Goal: Task Accomplishment & Management: Manage account settings

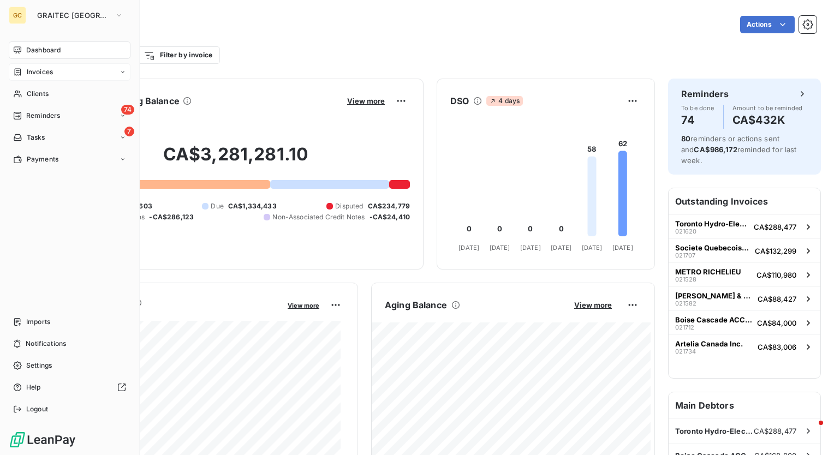
click at [38, 70] on span "Invoices" at bounding box center [40, 72] width 26 height 10
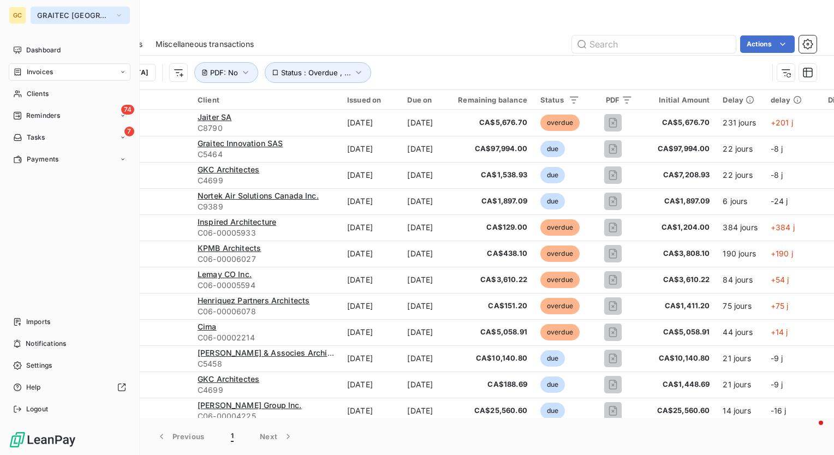
click at [116, 20] on button "GRAITEC [GEOGRAPHIC_DATA]" at bounding box center [80, 15] width 99 height 17
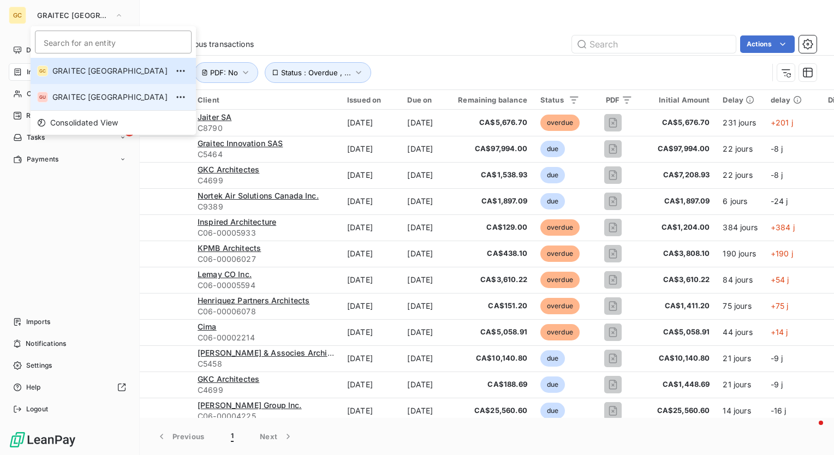
click at [81, 98] on span "GRAITEC [GEOGRAPHIC_DATA]" at bounding box center [109, 97] width 115 height 11
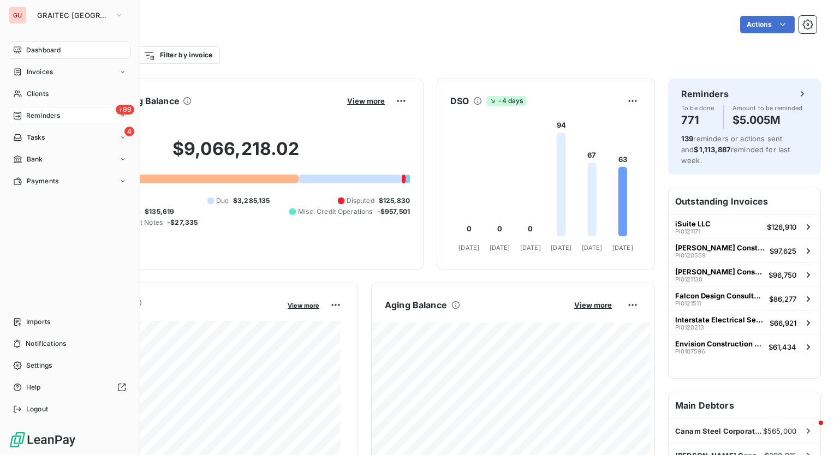
click at [46, 119] on span "Reminders" at bounding box center [43, 116] width 34 height 10
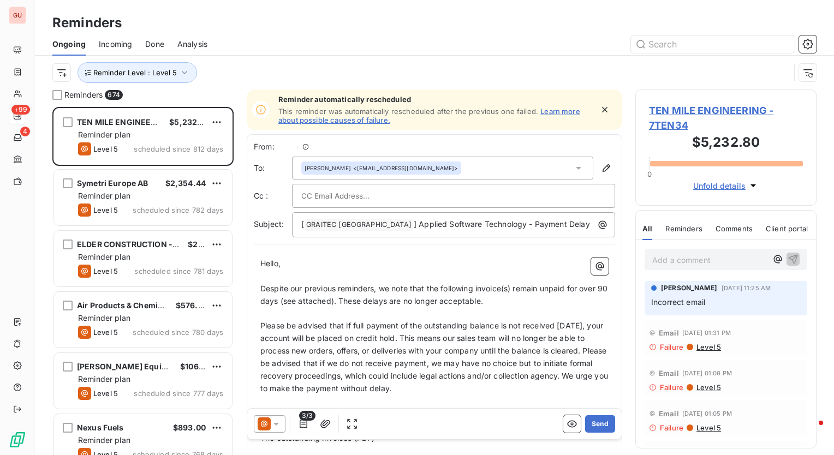
scroll to position [340, 172]
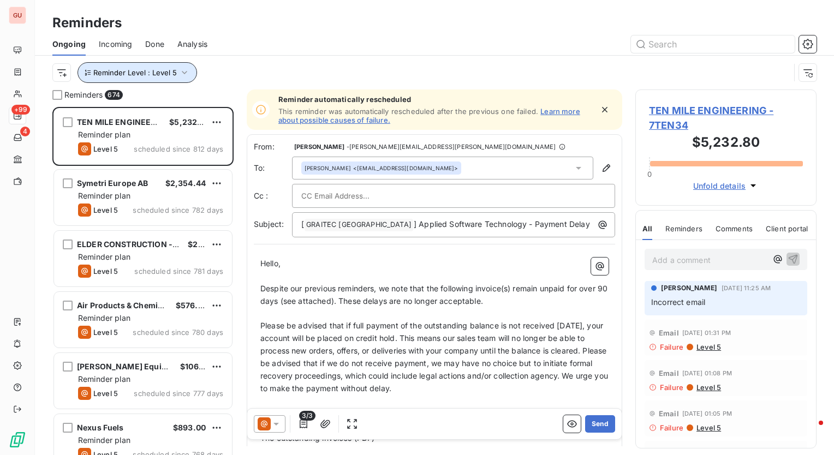
click at [182, 70] on icon "button" at bounding box center [184, 72] width 11 height 11
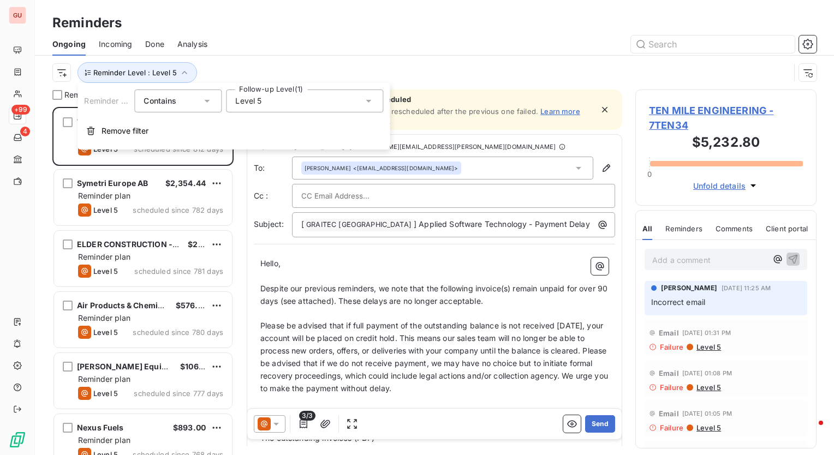
click at [291, 101] on div "Level 5" at bounding box center [304, 100] width 157 height 23
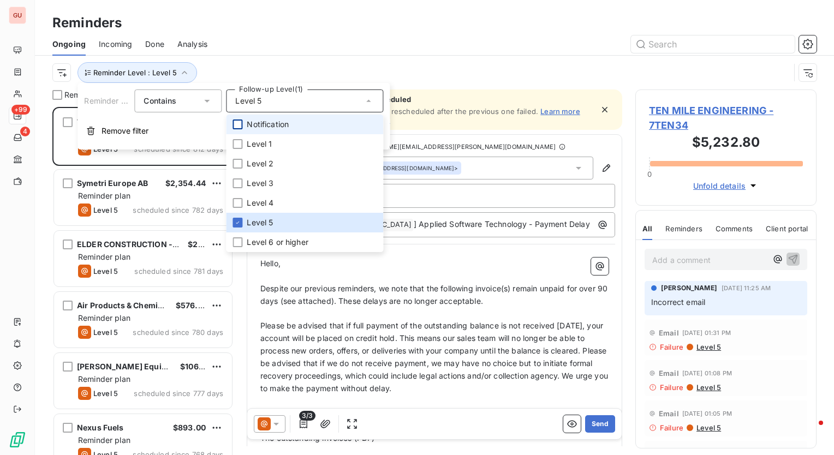
click at [237, 123] on div at bounding box center [237, 124] width 10 height 10
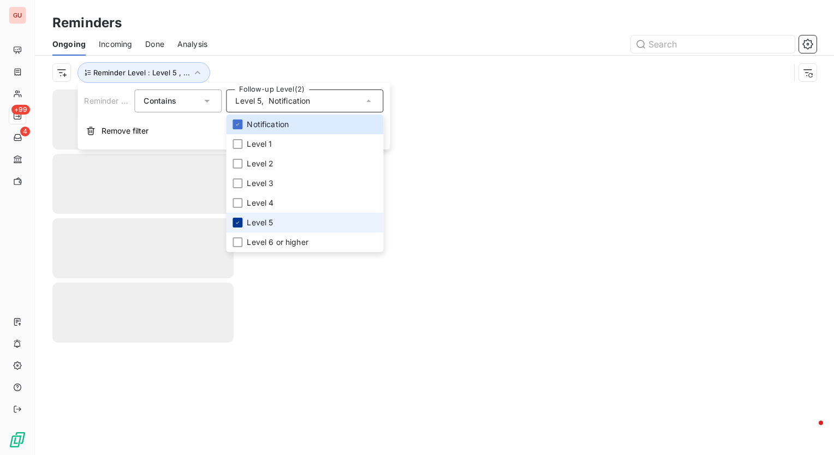
click at [237, 219] on icon at bounding box center [237, 222] width 7 height 7
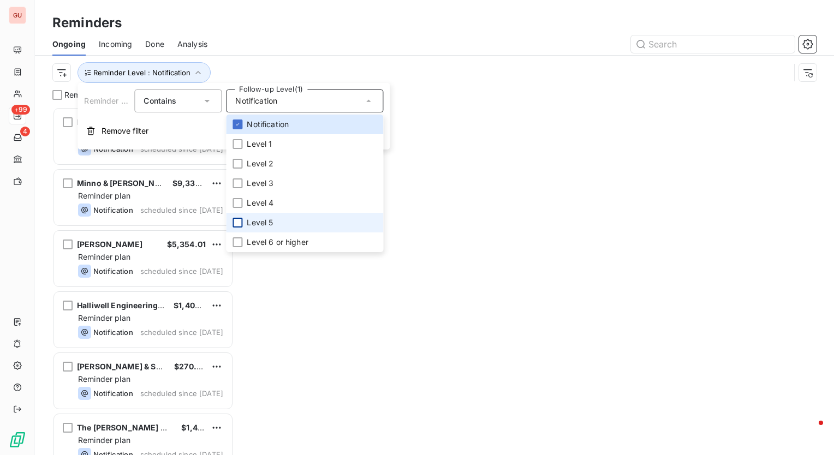
scroll to position [340, 172]
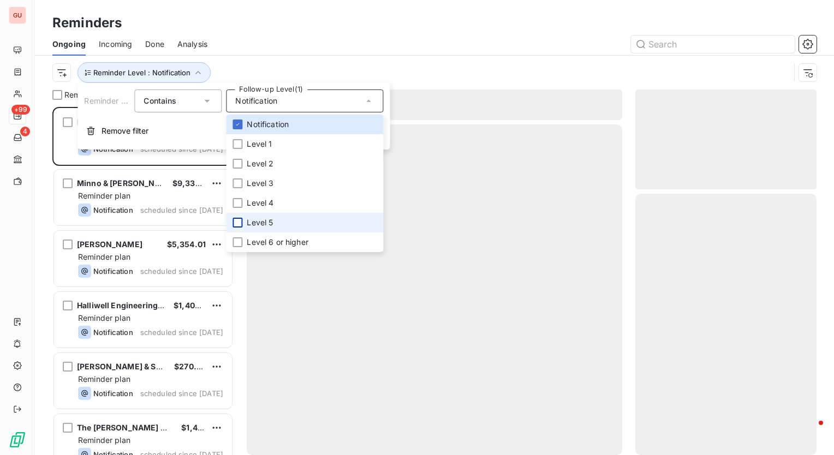
click at [284, 36] on div at bounding box center [518, 43] width 596 height 17
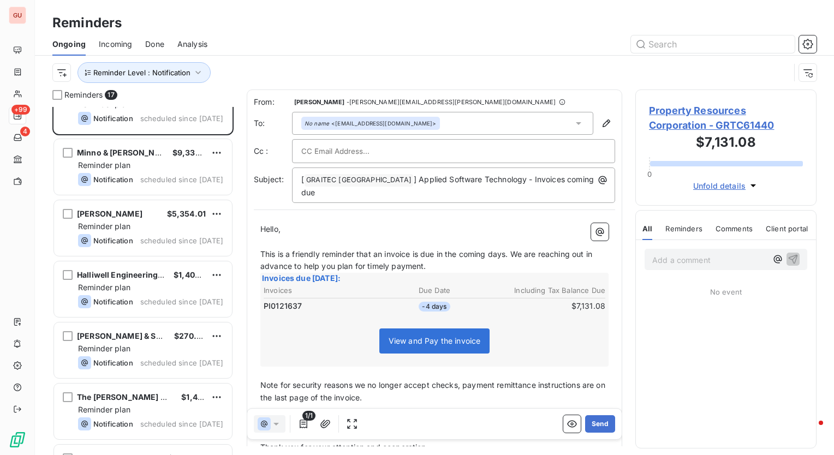
scroll to position [0, 0]
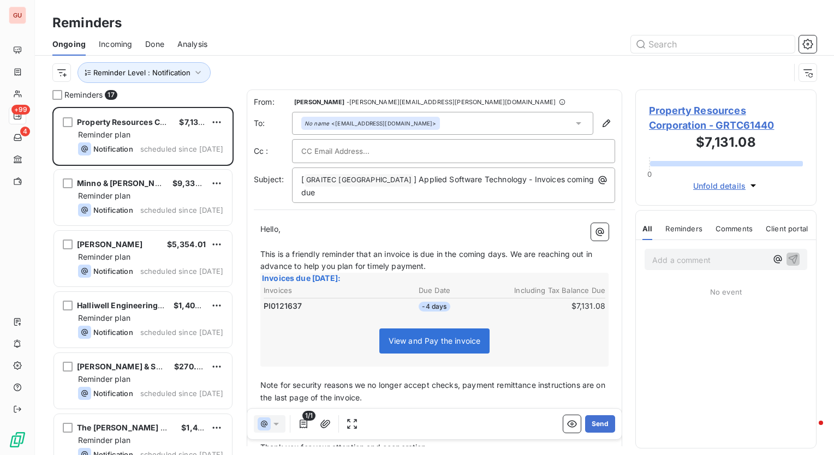
click at [220, 75] on div "Reminder Level : Notification" at bounding box center [420, 72] width 737 height 21
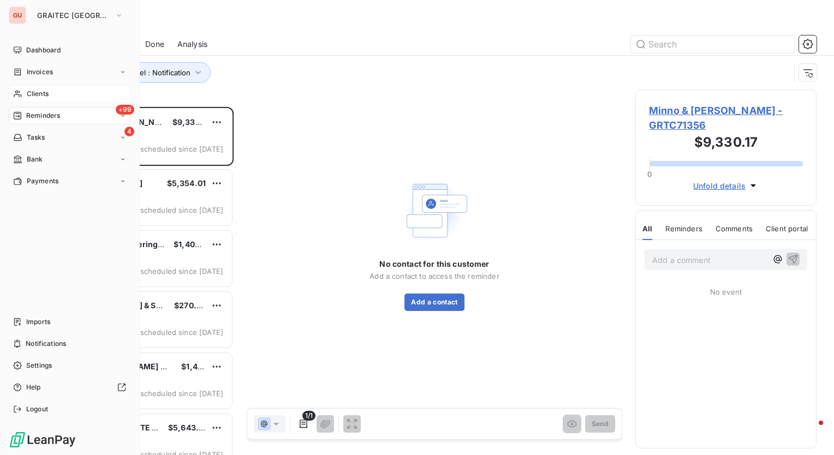
click at [39, 96] on span "Clients" at bounding box center [38, 94] width 22 height 10
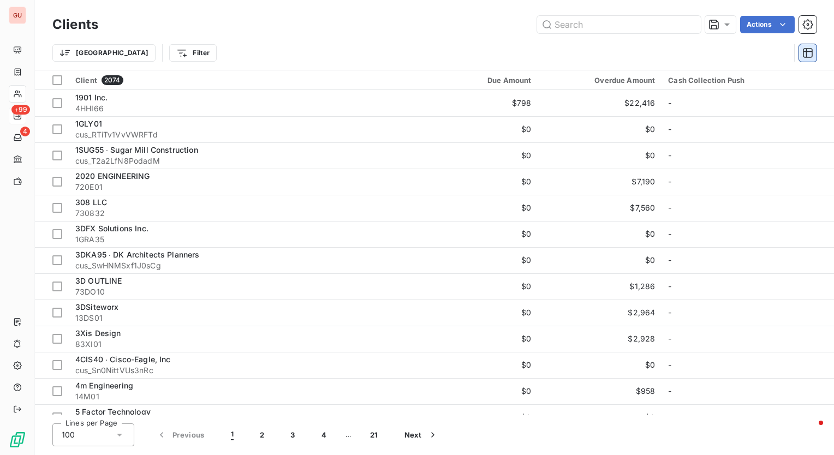
click at [812, 53] on icon "button" at bounding box center [807, 52] width 11 height 11
click at [373, 7] on div "Clients Actions Trier Filter" at bounding box center [434, 35] width 799 height 70
click at [369, 46] on div "Trier Filter" at bounding box center [420, 53] width 737 height 21
click at [136, 49] on html "GU +99 4 Clients Actions [GEOGRAPHIC_DATA] Filter Client 2074 Due Amount Overdu…" at bounding box center [417, 227] width 834 height 455
click at [297, 52] on html "GU +99 4 Clients Actions [GEOGRAPHIC_DATA] Filter Client 2074 Due Amount Overdu…" at bounding box center [417, 227] width 834 height 455
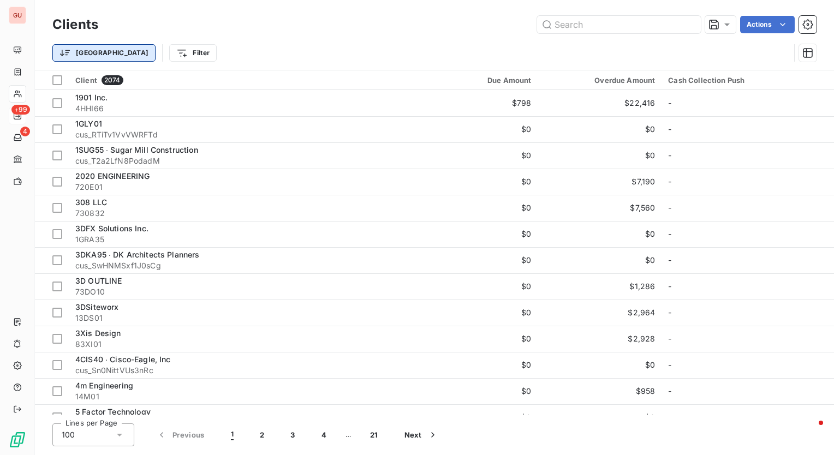
click at [65, 53] on html "GU +99 4 Clients Actions [GEOGRAPHIC_DATA] Filter Client 2074 Due Amount Overdu…" at bounding box center [417, 227] width 834 height 455
click at [381, 30] on html "GU +99 4 Clients Actions [GEOGRAPHIC_DATA] Filter Client 2074 Due Amount Overdu…" at bounding box center [417, 227] width 834 height 455
